Goal: Check status: Check status

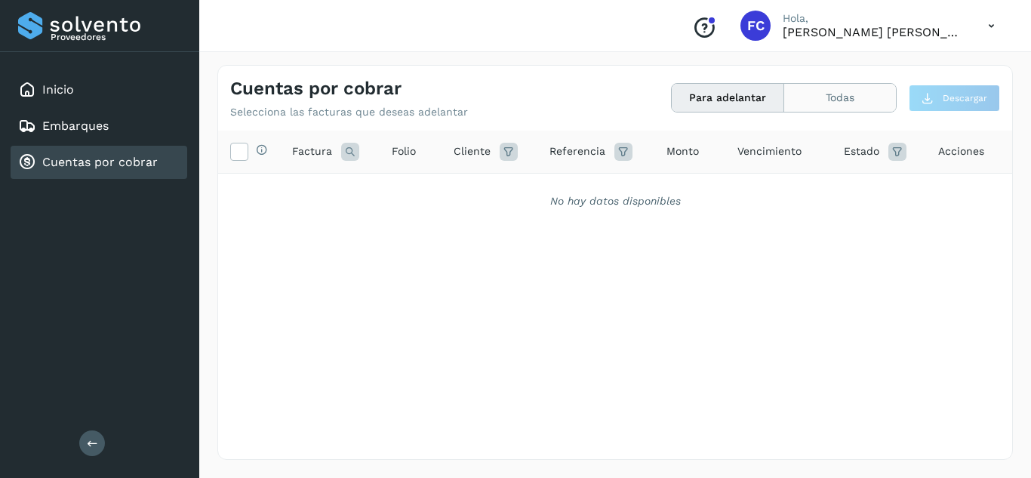
click at [827, 92] on button "Todas" at bounding box center [840, 98] width 112 height 28
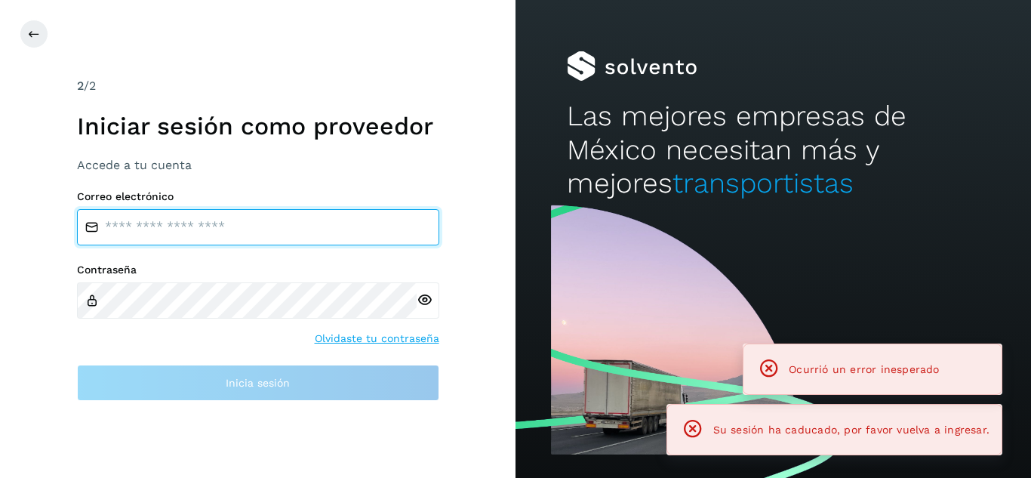
type input "**********"
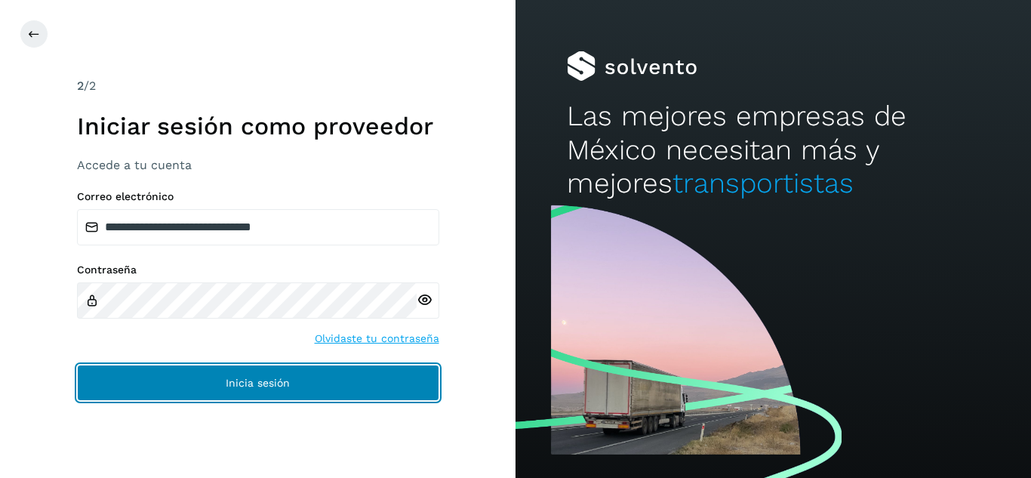
click at [377, 379] on button "Inicia sesión" at bounding box center [258, 383] width 362 height 36
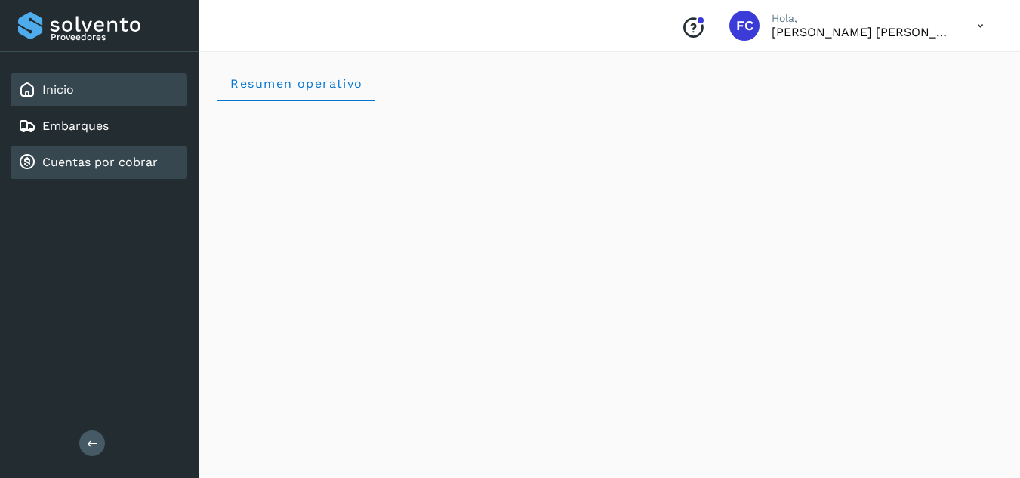
click at [50, 177] on div "Cuentas por cobrar" at bounding box center [99, 162] width 177 height 33
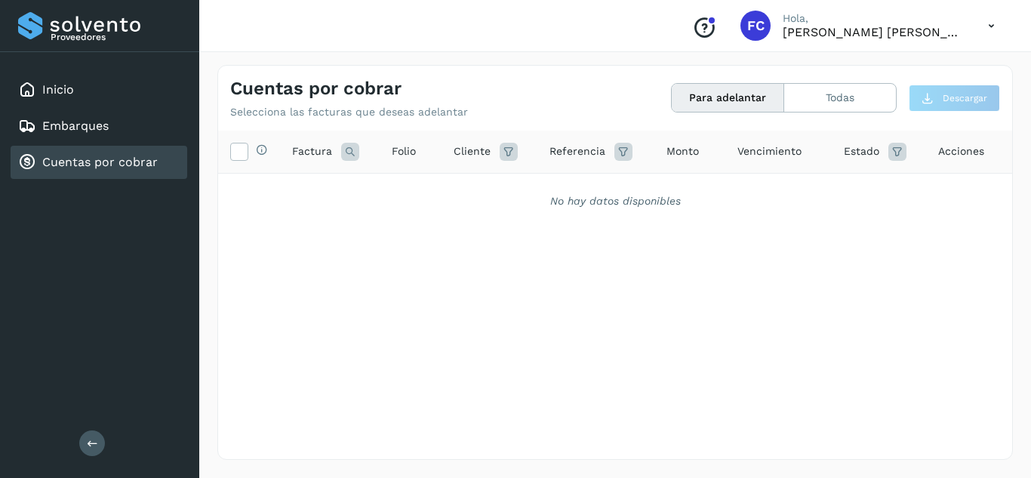
click at [731, 85] on button "Para adelantar" at bounding box center [728, 98] width 112 height 28
click at [827, 97] on button "Todas" at bounding box center [840, 98] width 112 height 28
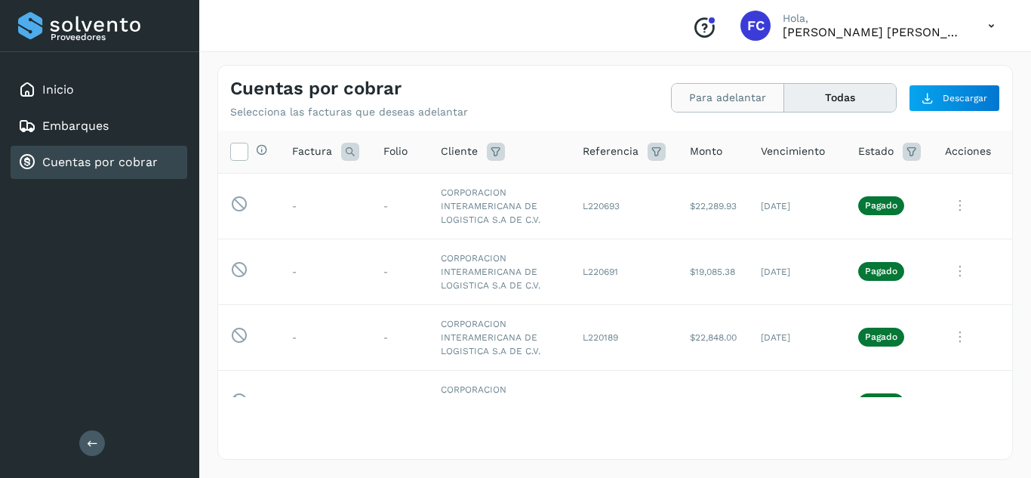
click at [756, 106] on button "Para adelantar" at bounding box center [728, 98] width 112 height 28
